Goal: Information Seeking & Learning: Learn about a topic

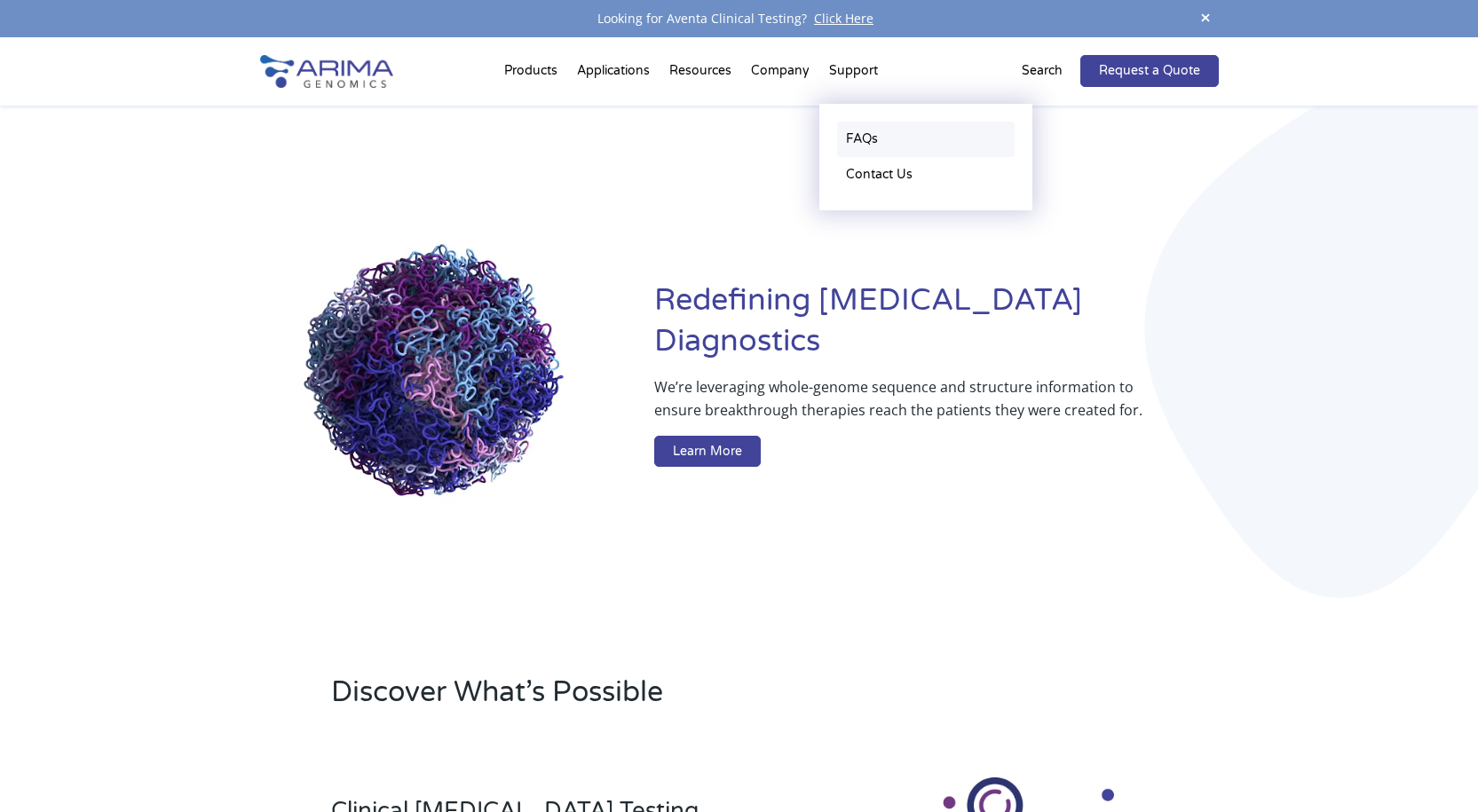
click at [870, 140] on link "FAQs" at bounding box center [926, 139] width 178 height 35
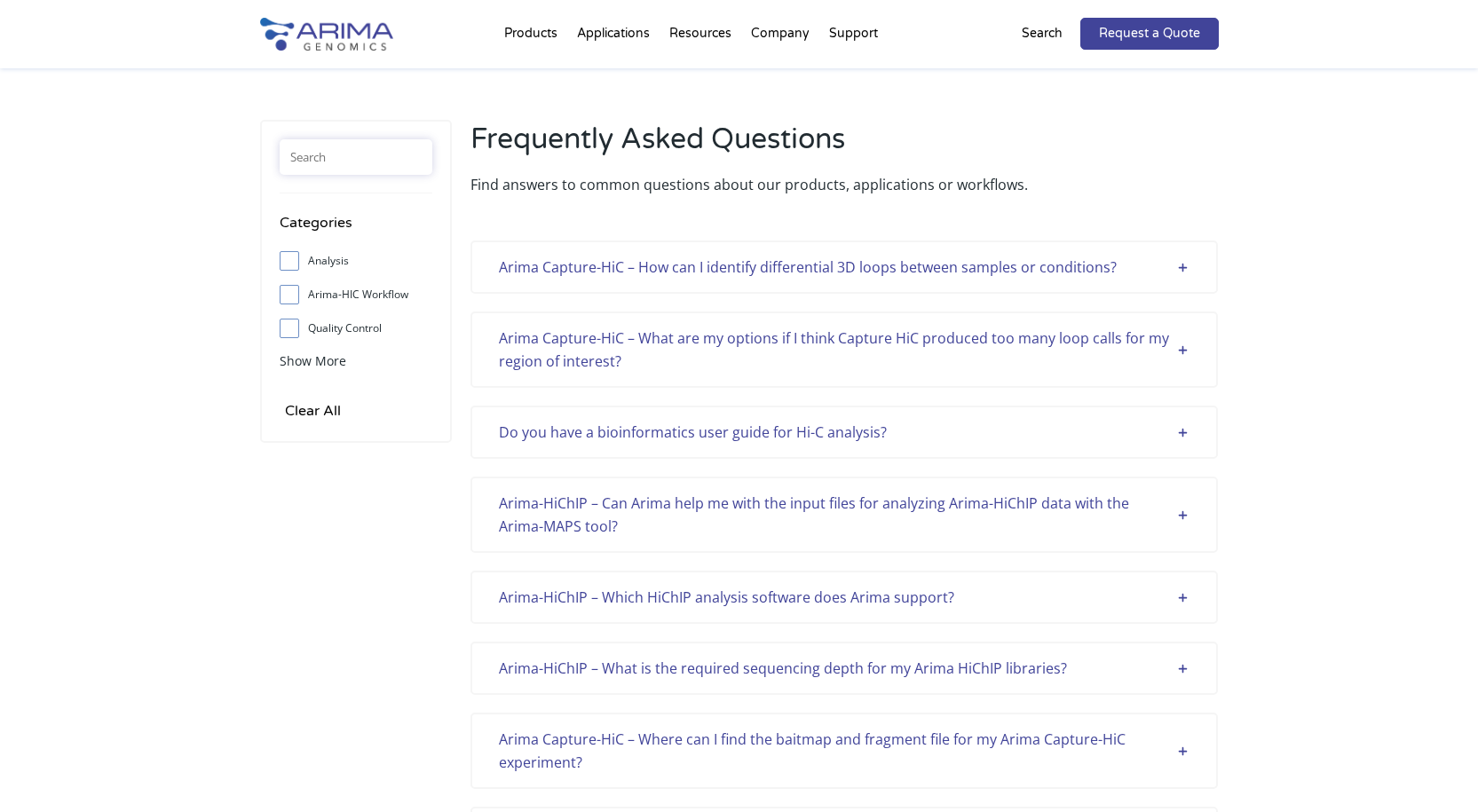
click at [393, 148] on input "text" at bounding box center [356, 157] width 153 height 35
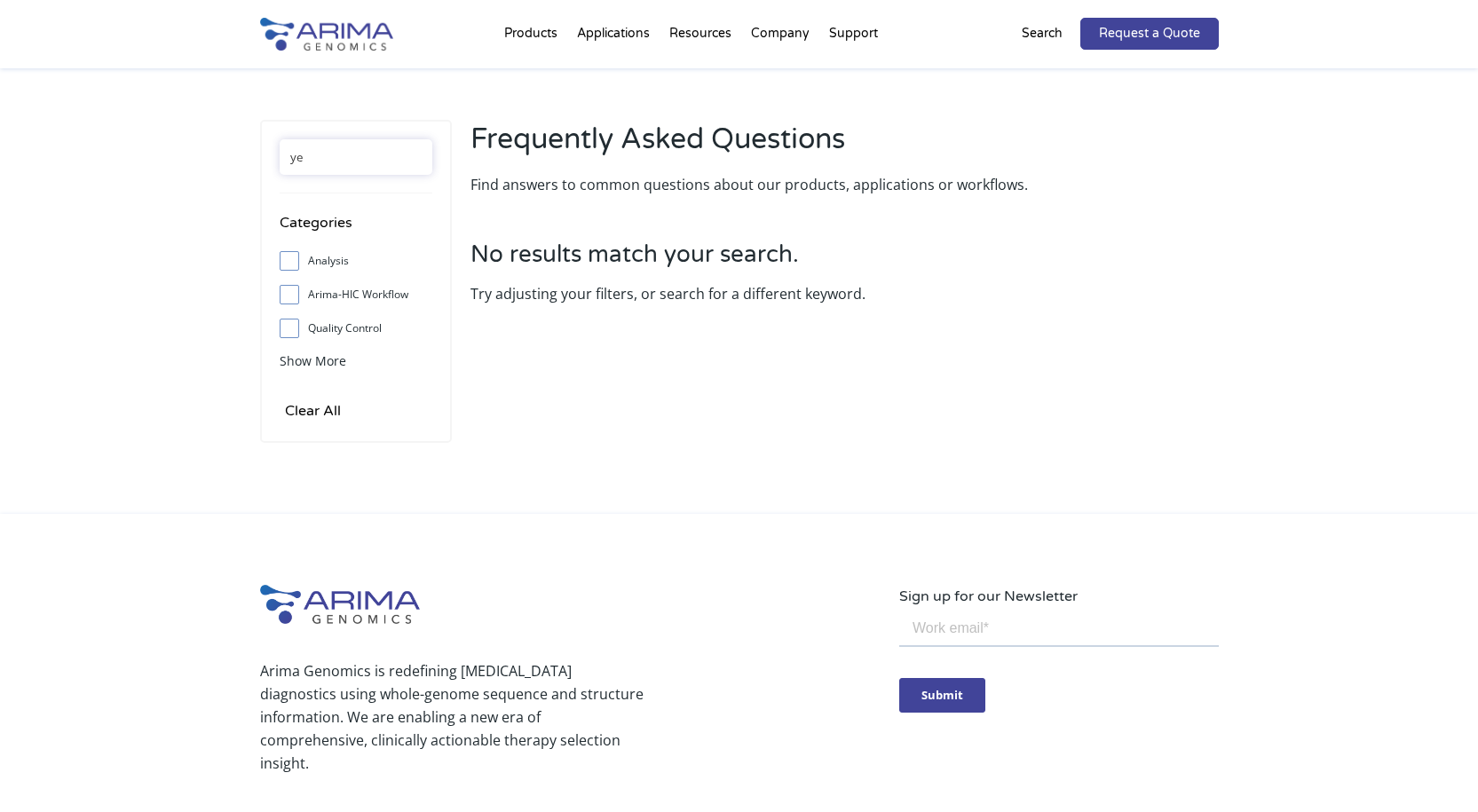
type input "y"
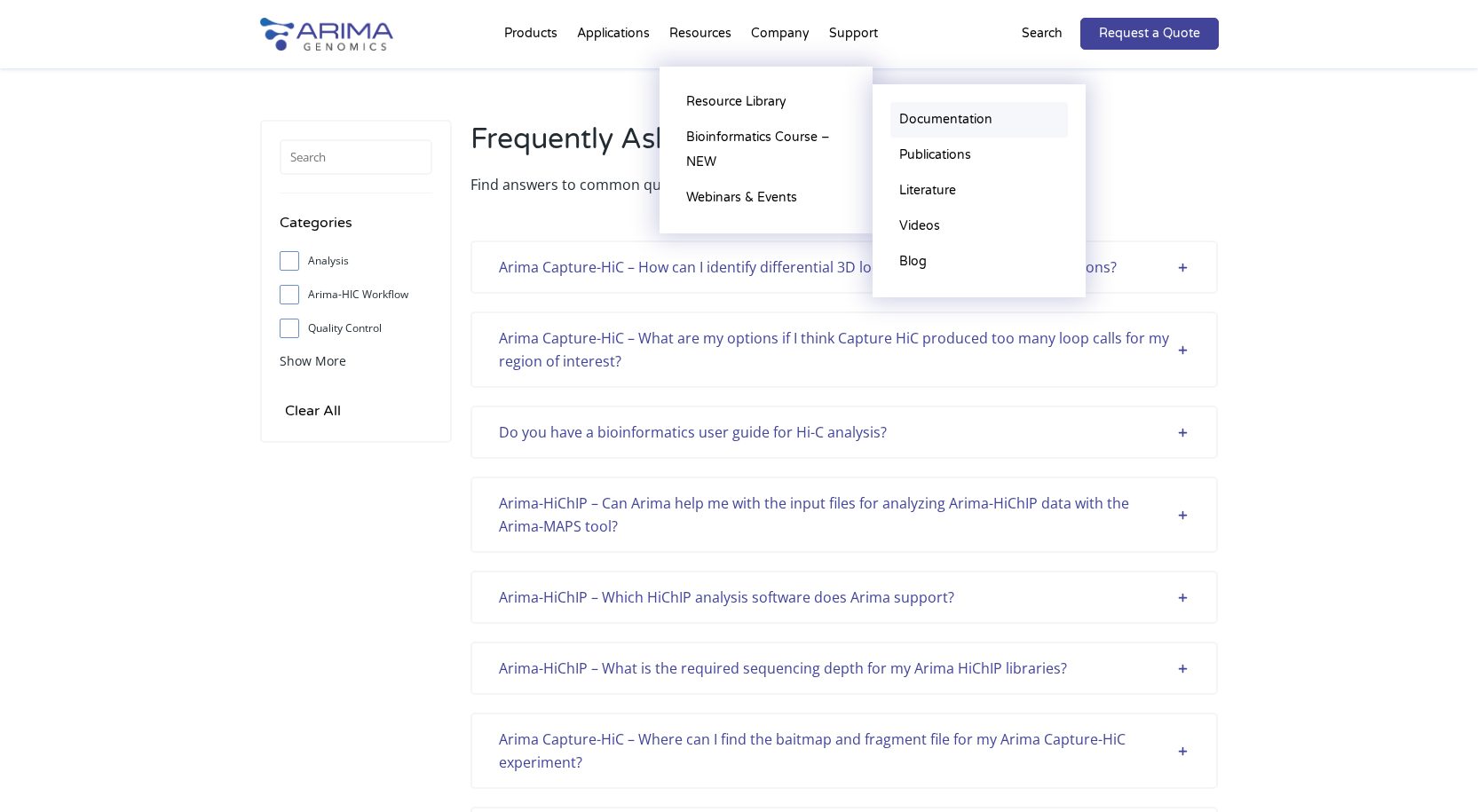
click at [946, 124] on link "Documentation" at bounding box center [979, 120] width 178 height 35
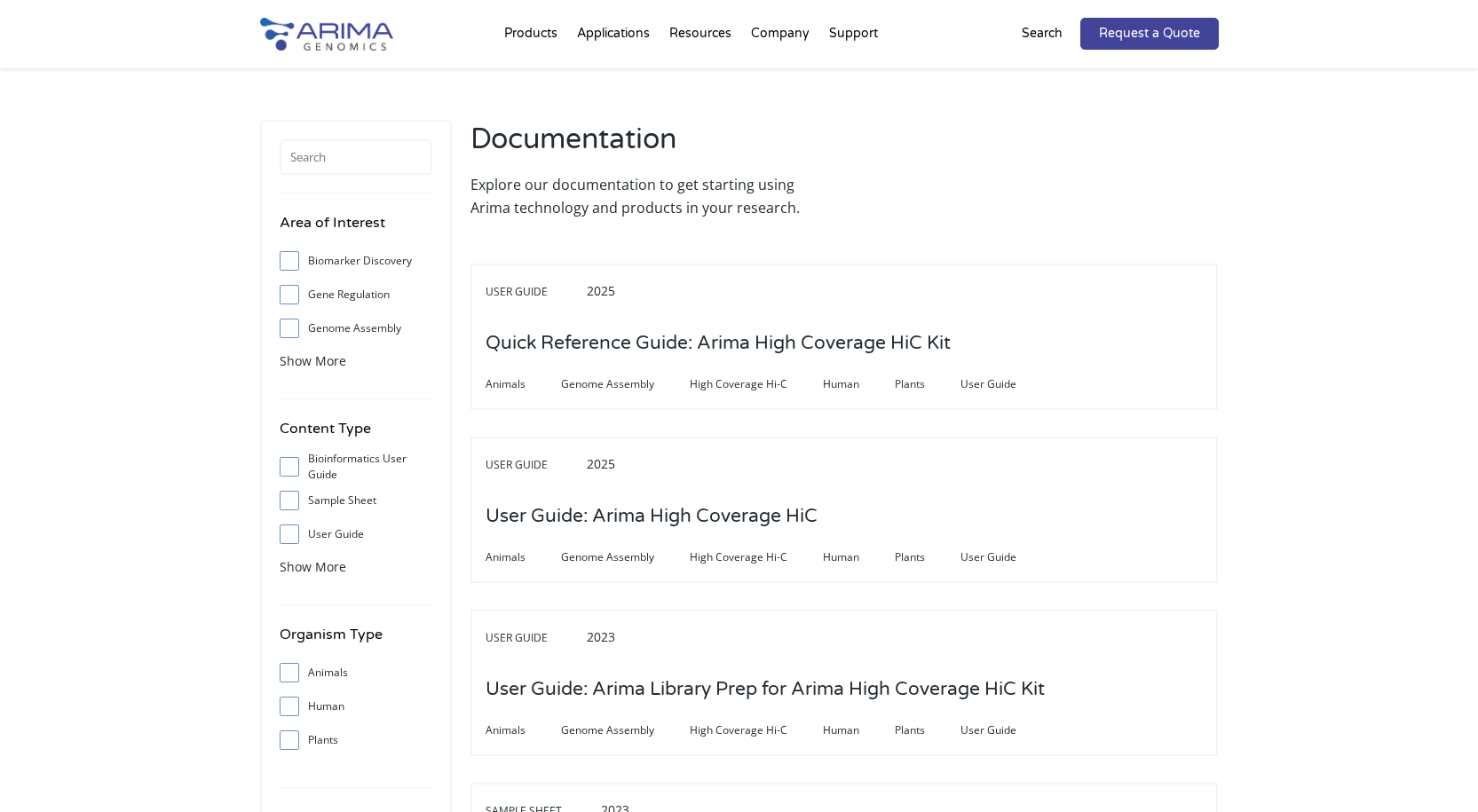
click at [292, 535] on input "User Guide" at bounding box center [289, 534] width 12 height 12
checkbox input "true"
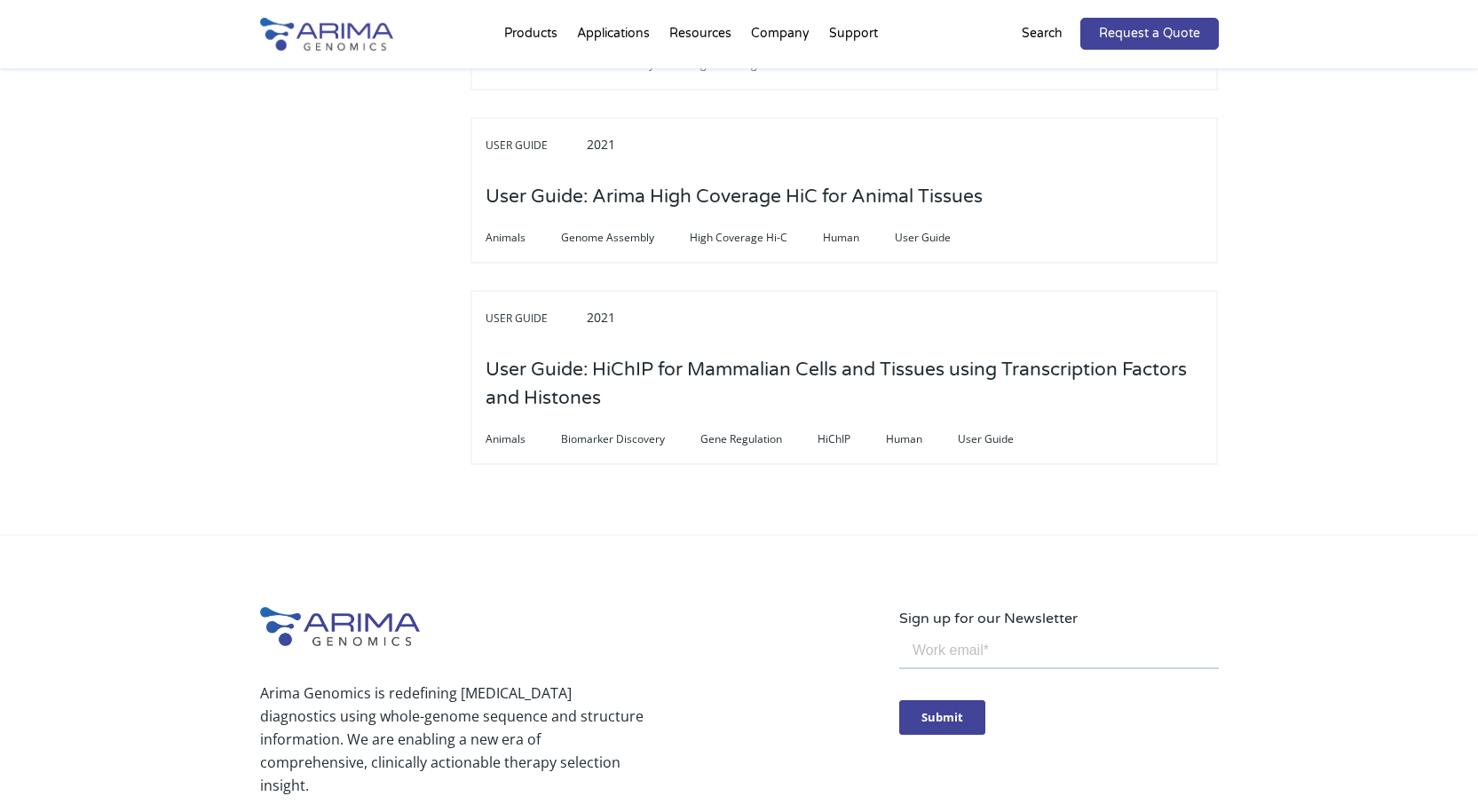
scroll to position [3978, 0]
